Goal: Information Seeking & Learning: Learn about a topic

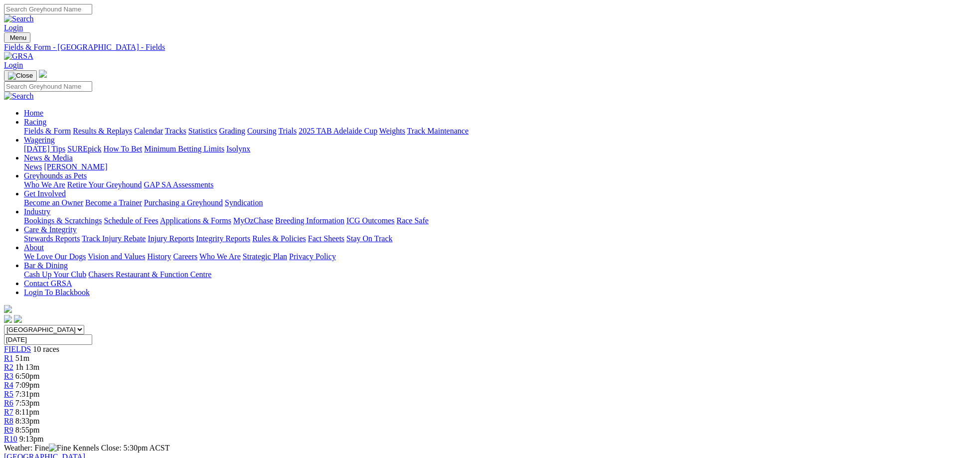
click at [71, 127] on link "Fields & Form" at bounding box center [47, 131] width 47 height 8
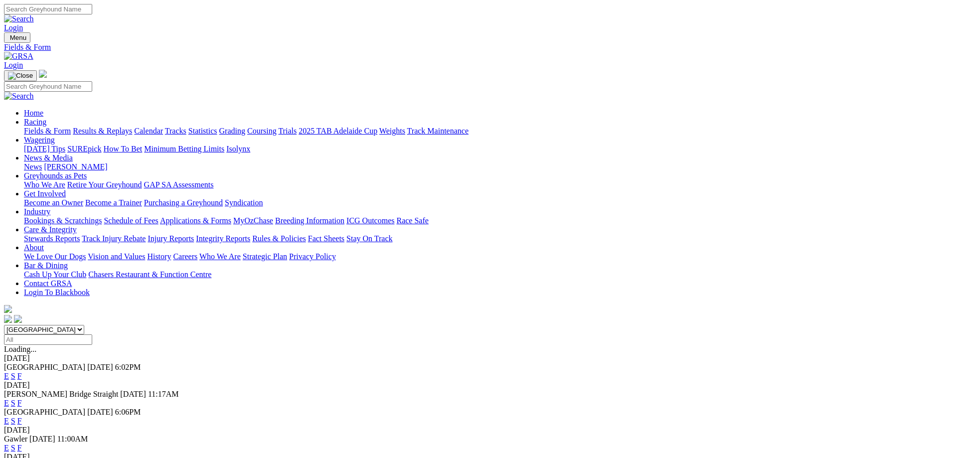
click at [22, 417] on link "F" at bounding box center [19, 421] width 4 height 8
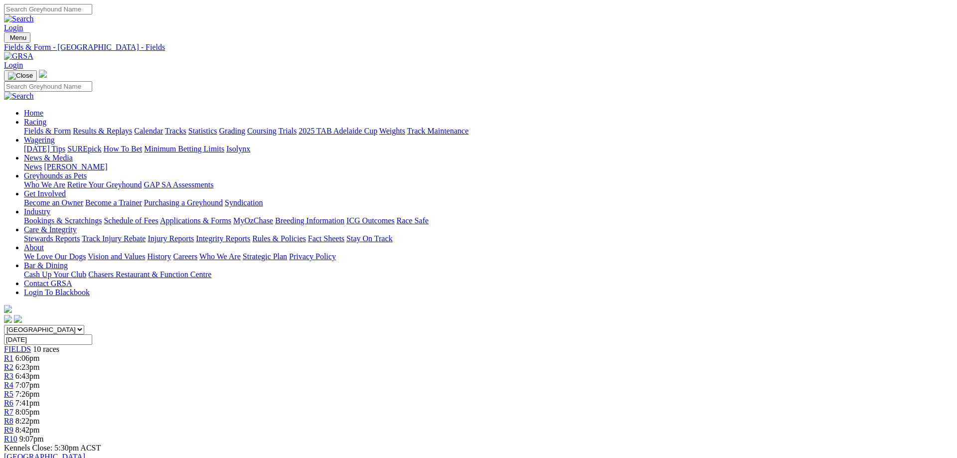
click at [541, 399] on div "R6 7:41pm" at bounding box center [478, 403] width 949 height 9
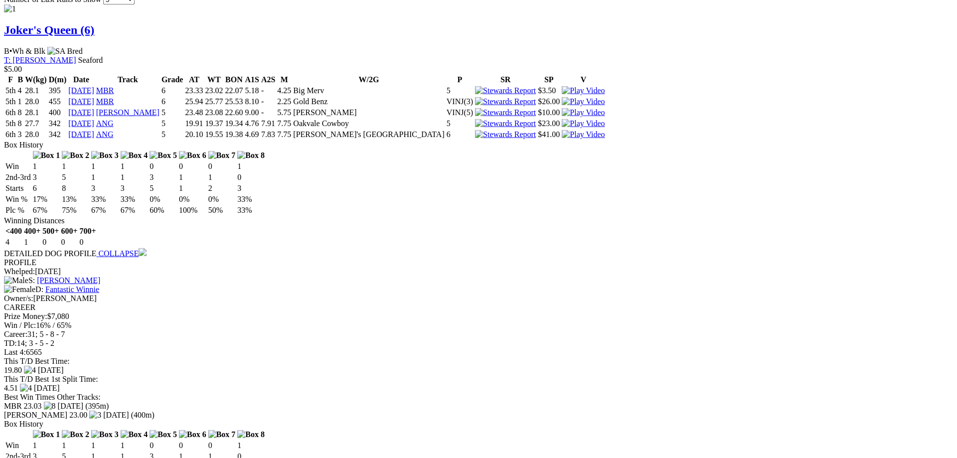
scroll to position [966, 0]
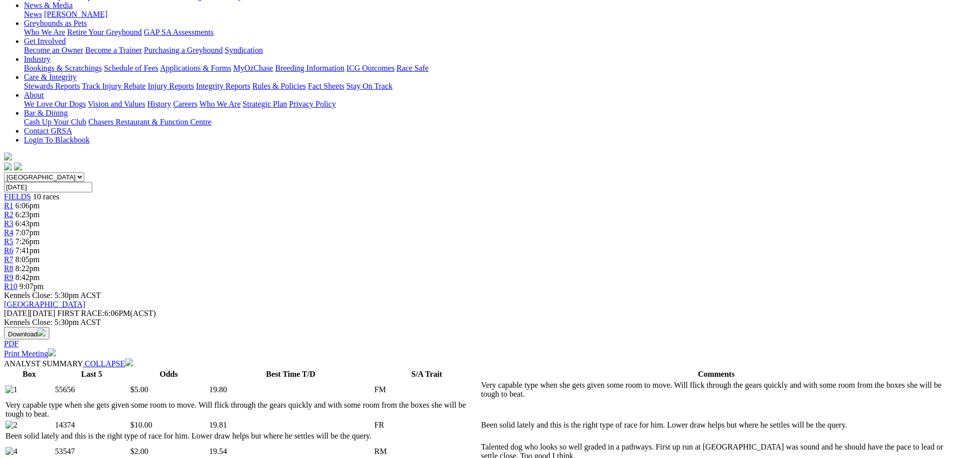
scroll to position [0, 0]
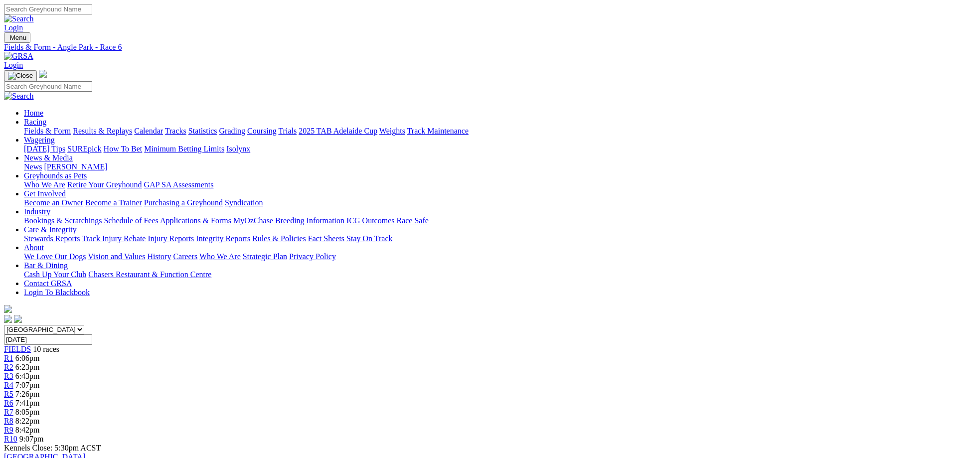
click at [71, 127] on link "Fields & Form" at bounding box center [47, 131] width 47 height 8
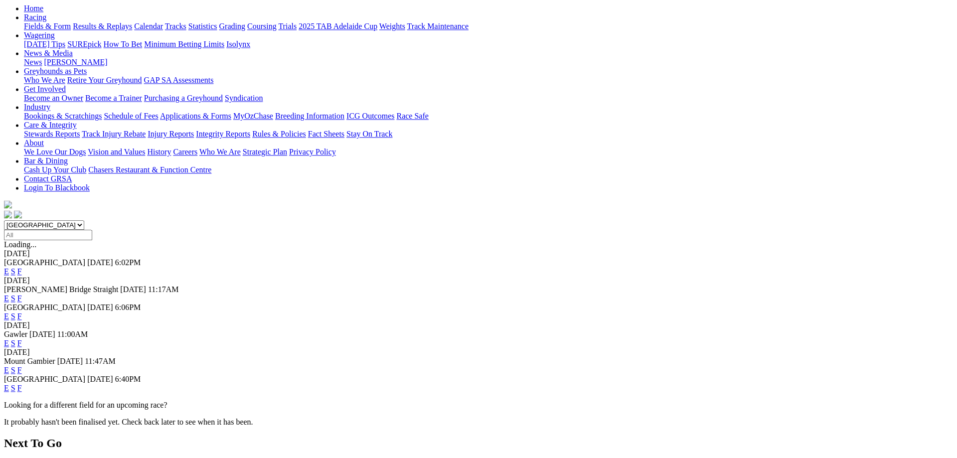
scroll to position [153, 0]
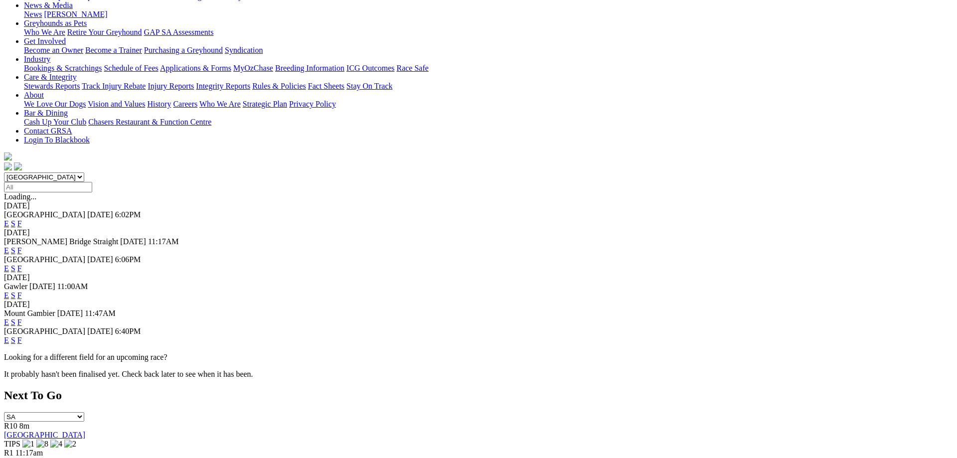
click at [22, 291] on link "F" at bounding box center [19, 295] width 4 height 8
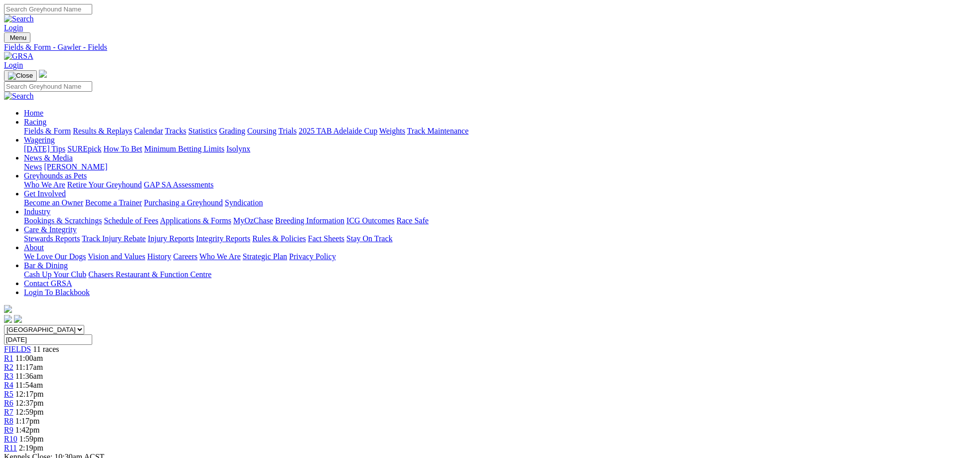
click at [13, 390] on span "R5" at bounding box center [8, 394] width 9 height 8
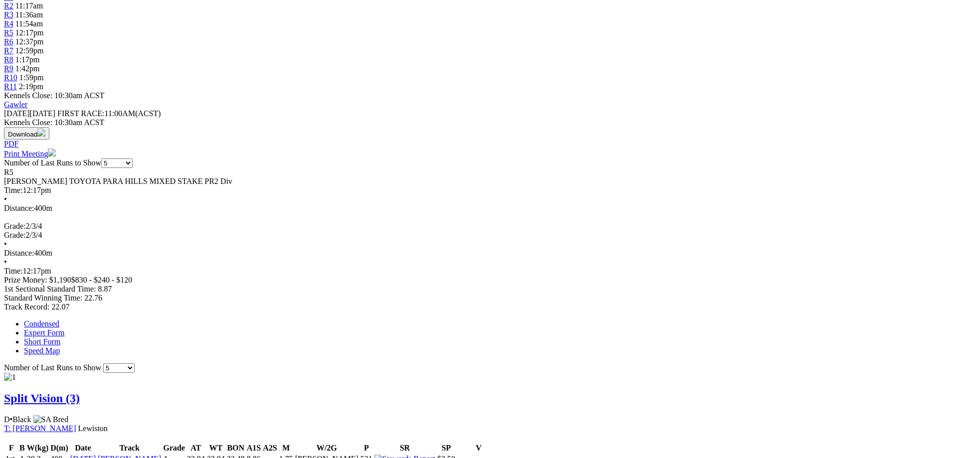
scroll to position [458, 0]
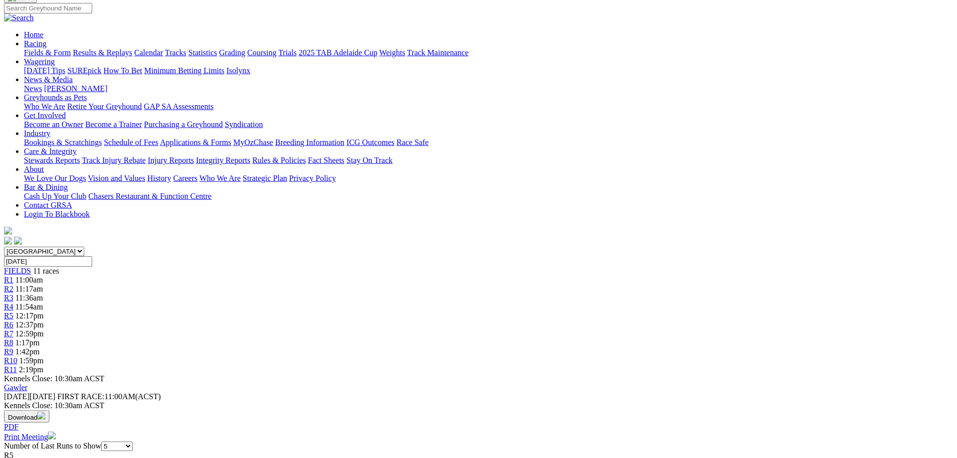
scroll to position [0, 0]
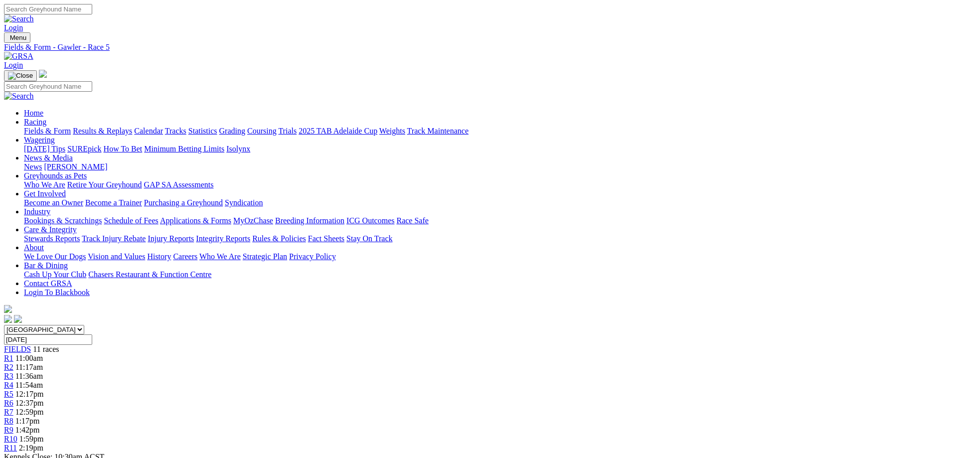
click at [71, 127] on link "Fields & Form" at bounding box center [47, 131] width 47 height 8
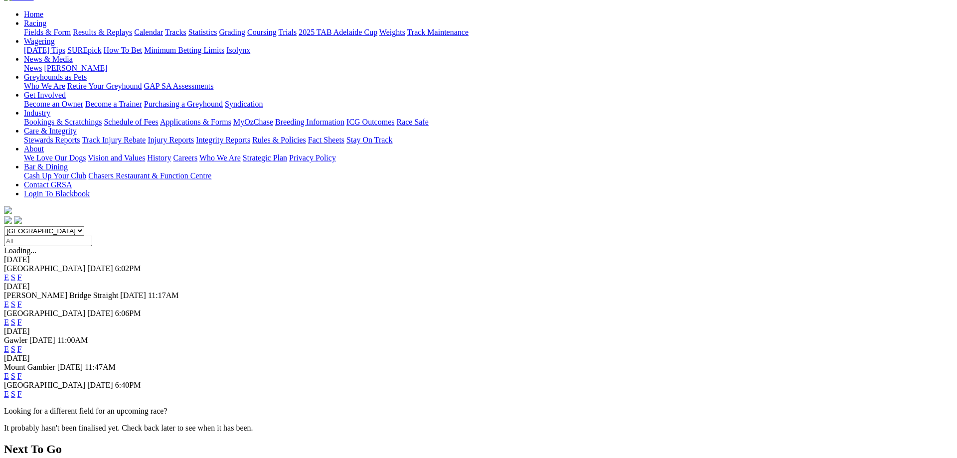
scroll to position [153, 0]
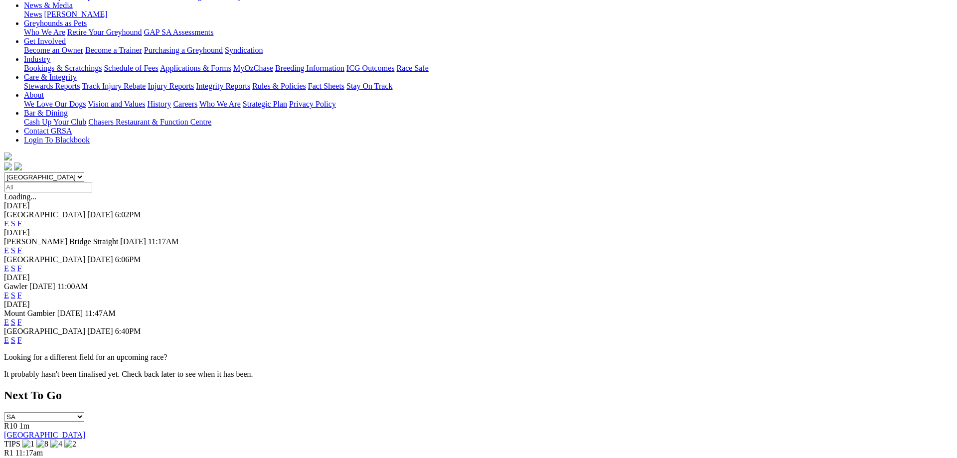
click at [22, 336] on link "F" at bounding box center [19, 340] width 4 height 8
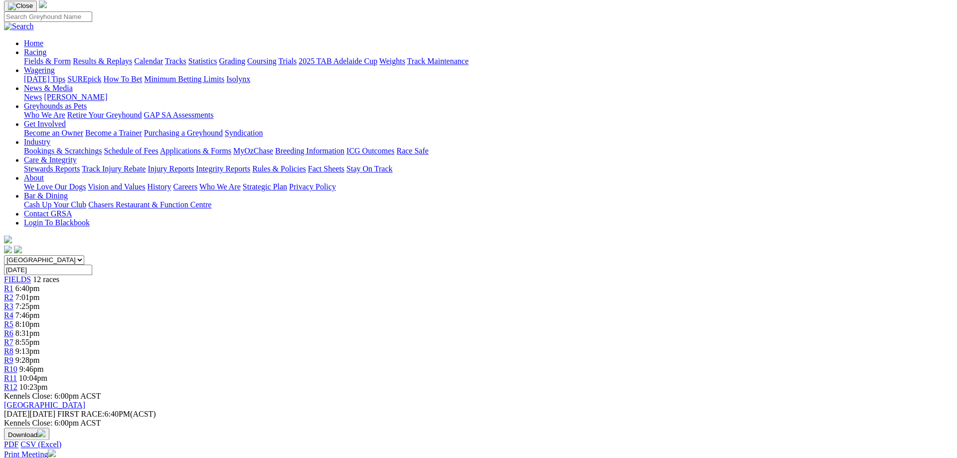
scroll to position [51, 0]
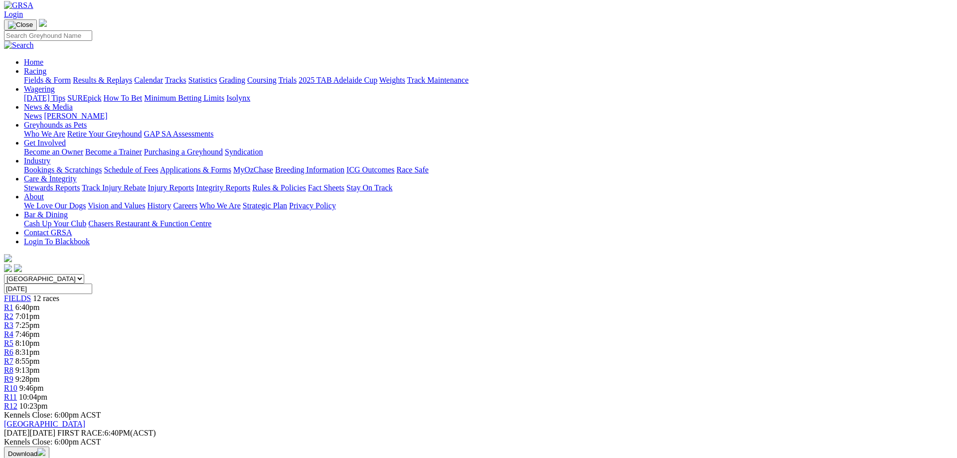
click at [13, 321] on link "R3" at bounding box center [8, 325] width 9 height 8
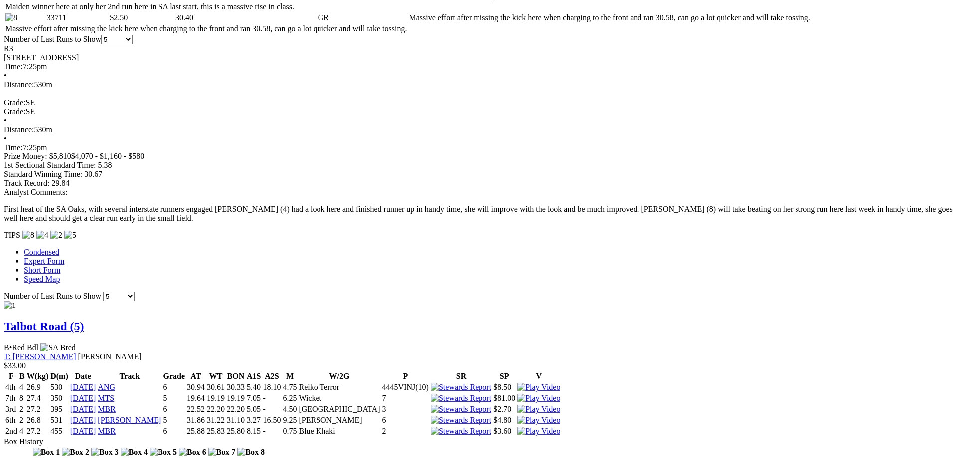
scroll to position [712, 0]
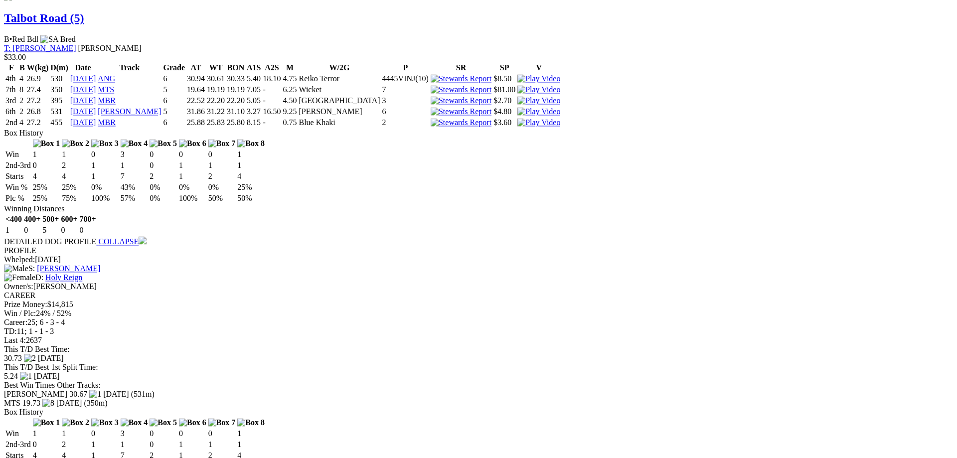
scroll to position [971, 0]
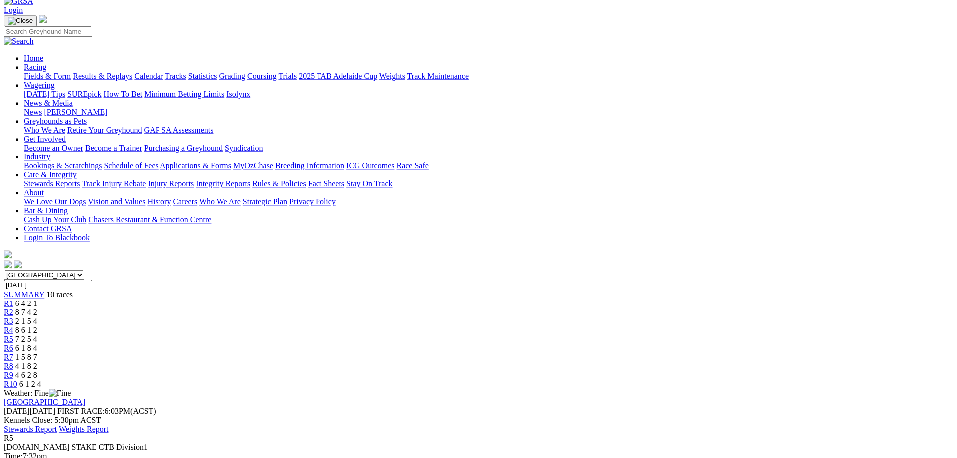
scroll to position [102, 0]
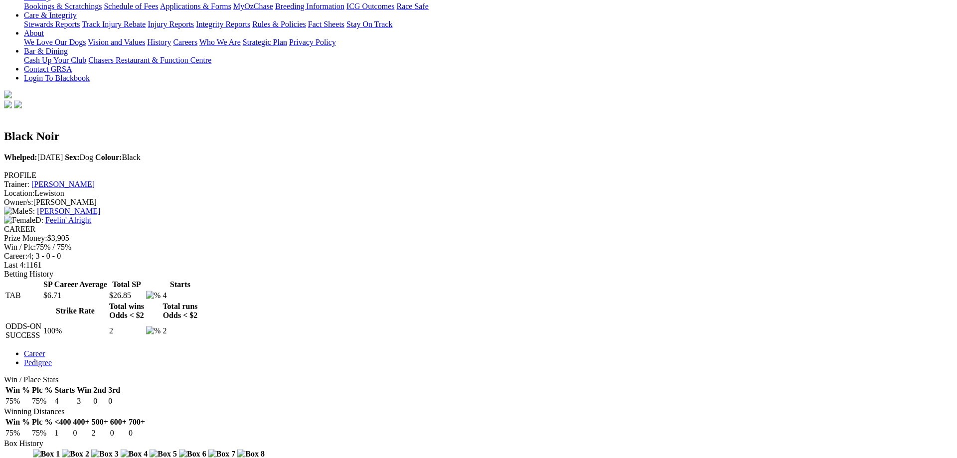
scroll to position [203, 0]
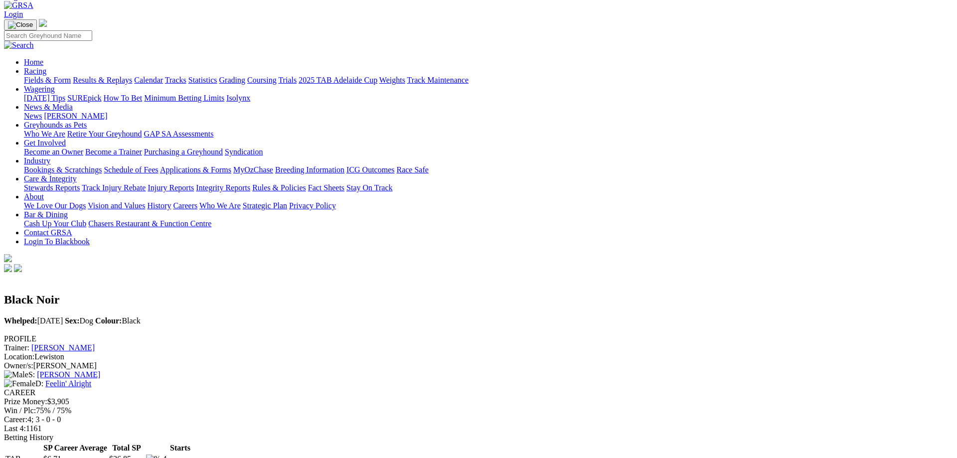
scroll to position [0, 0]
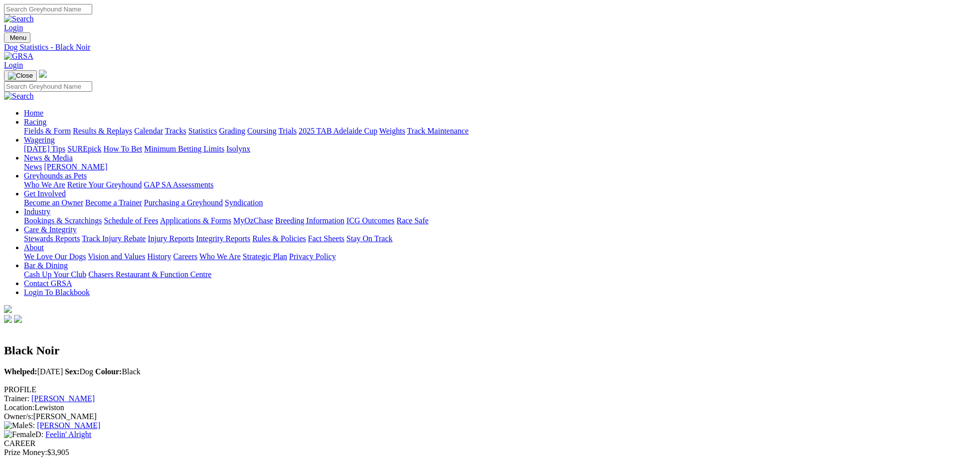
click at [71, 127] on link "Fields & Form" at bounding box center [47, 131] width 47 height 8
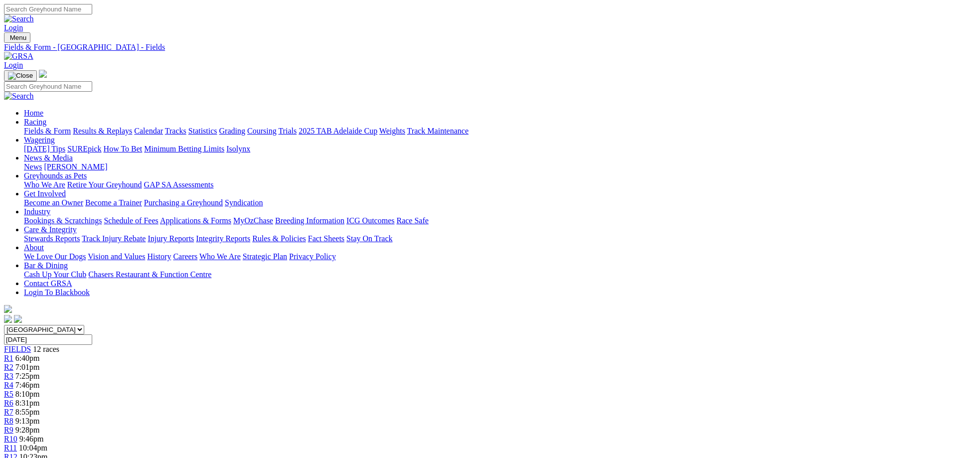
click at [13, 417] on span "R8" at bounding box center [8, 421] width 9 height 8
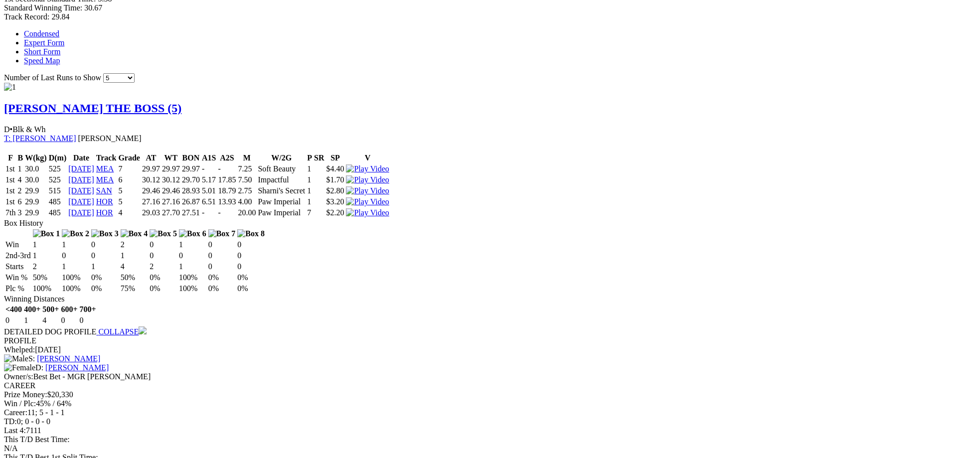
scroll to position [661, 0]
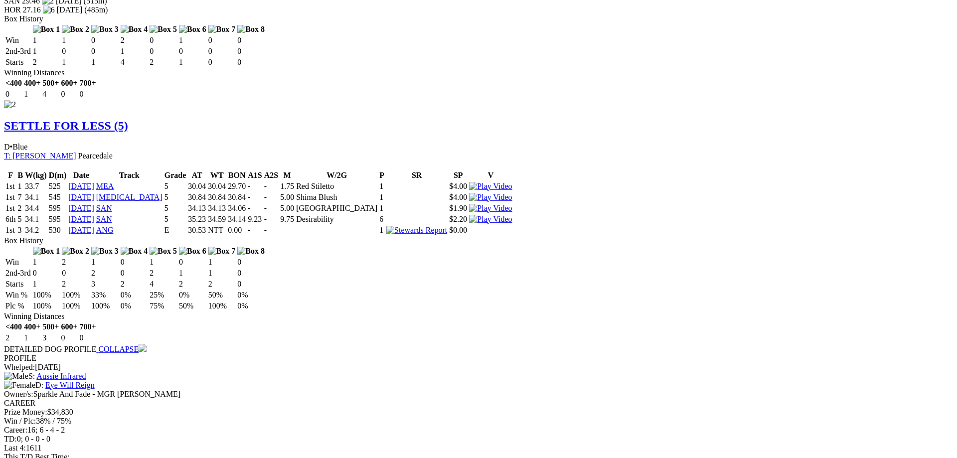
scroll to position [1181, 0]
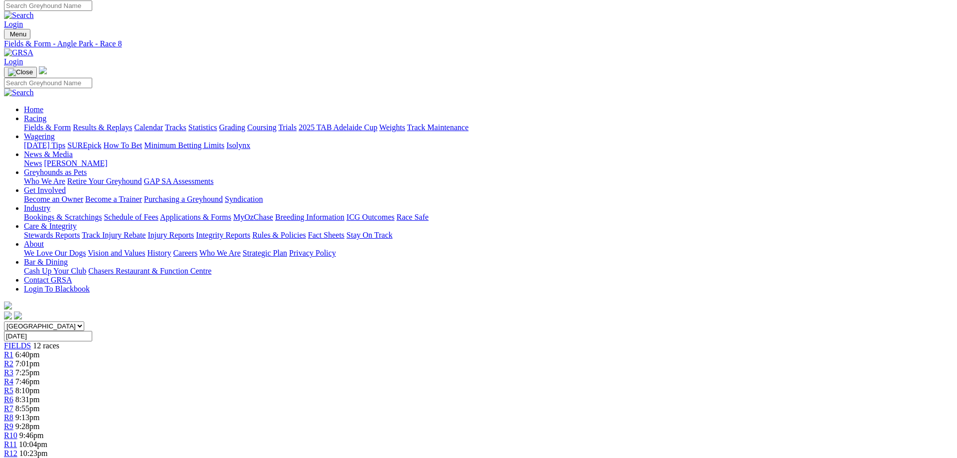
scroll to position [0, 0]
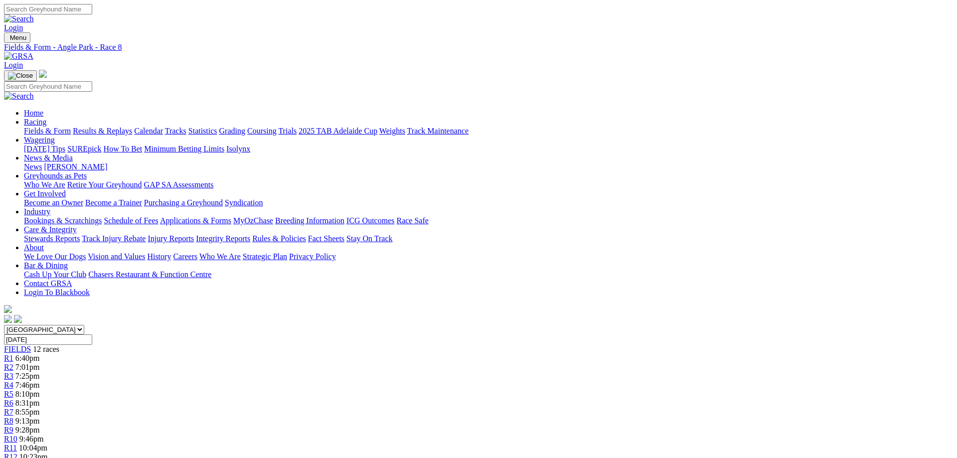
click at [13, 390] on link "R5" at bounding box center [8, 394] width 9 height 8
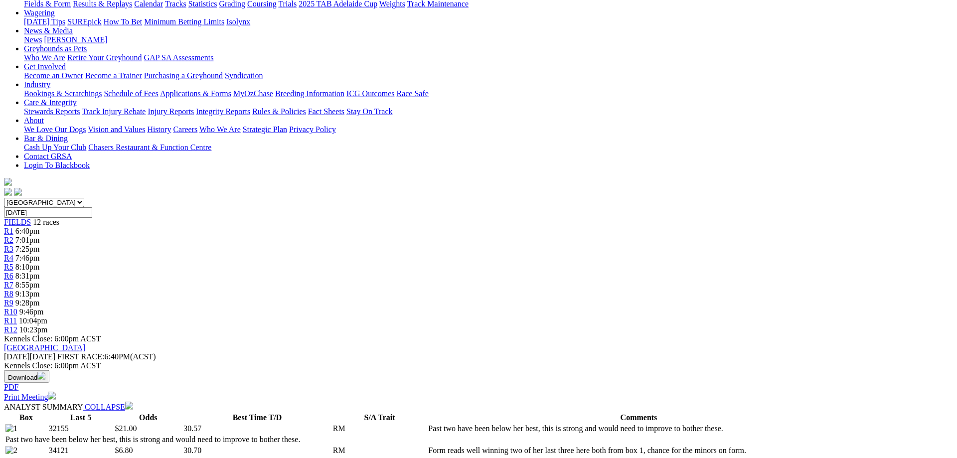
scroll to position [153, 0]
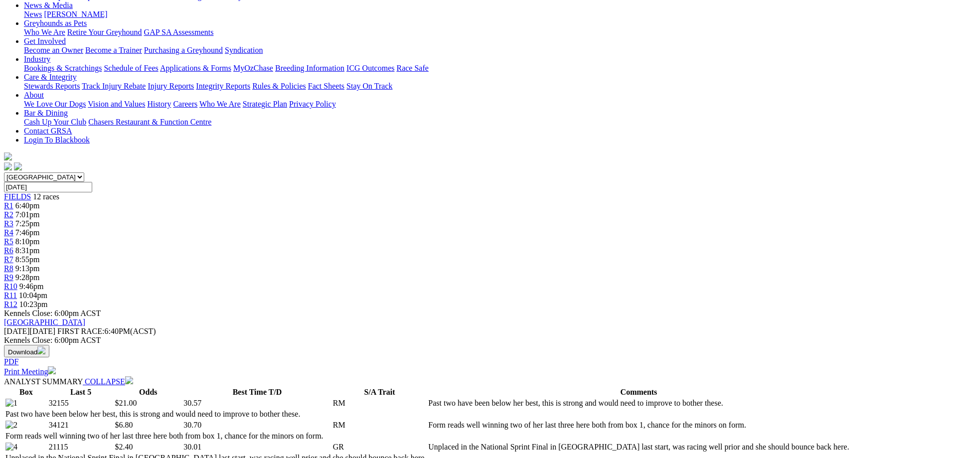
click at [40, 246] on span "8:31pm" at bounding box center [27, 250] width 24 height 8
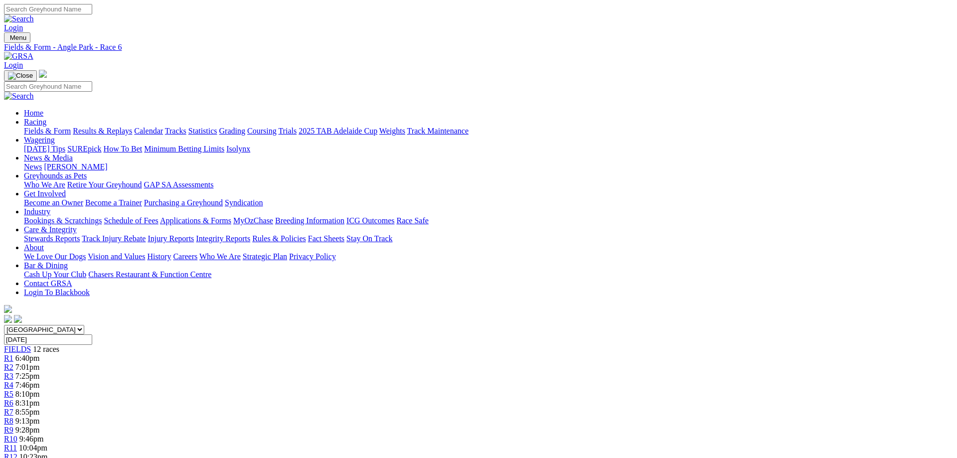
click at [13, 408] on link "R7" at bounding box center [8, 412] width 9 height 8
